Goal: Navigation & Orientation: Go to known website

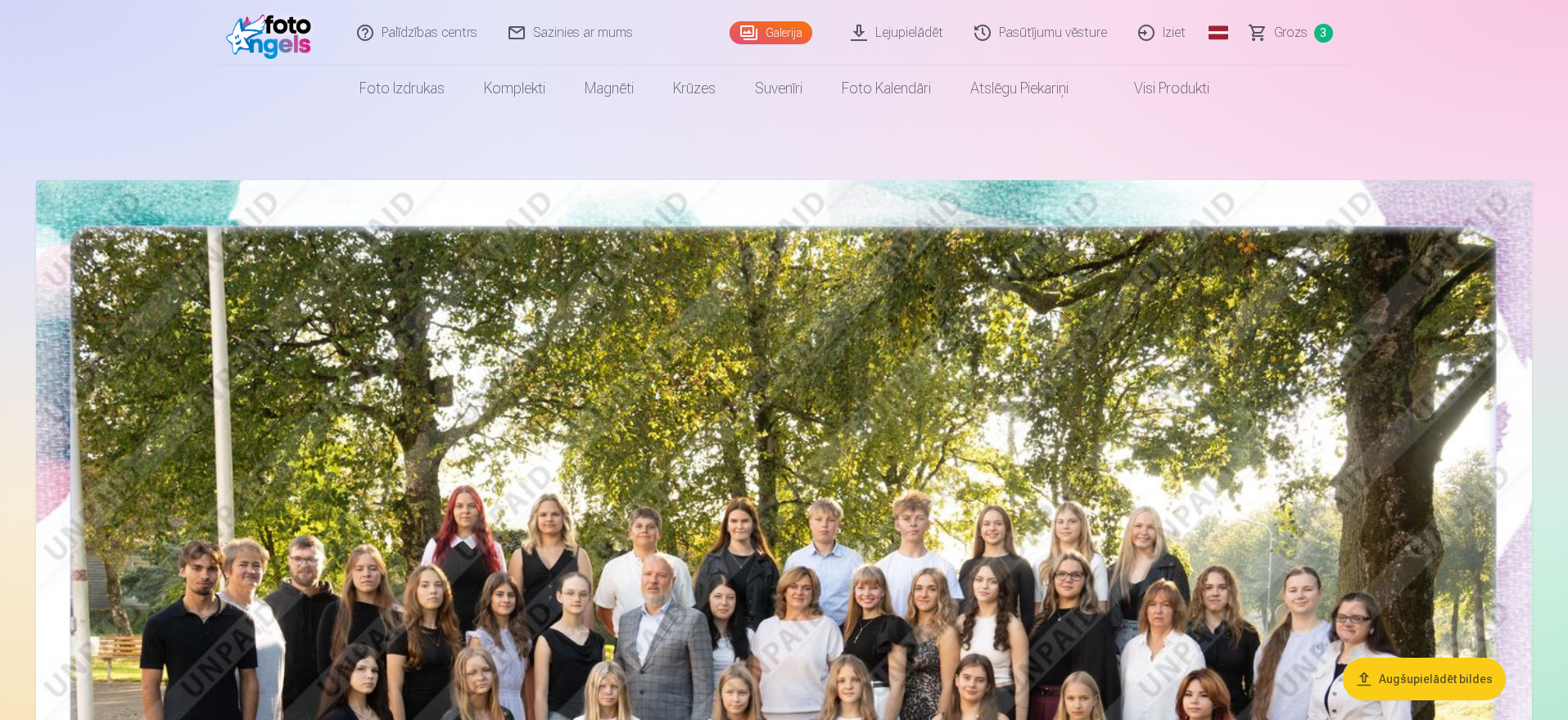
click at [279, 34] on img at bounding box center [272, 33] width 94 height 53
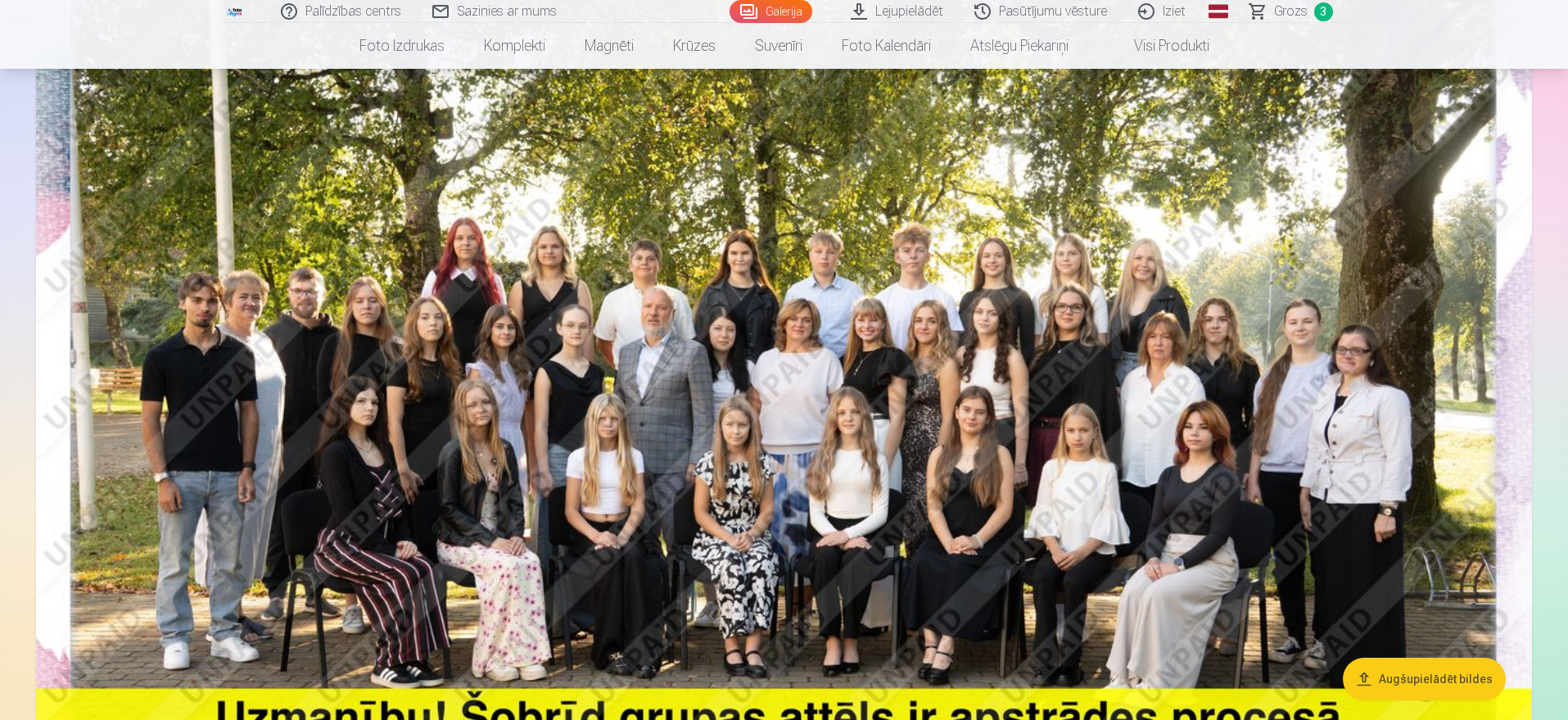
scroll to position [294, 0]
